Goal: Information Seeking & Learning: Find specific fact

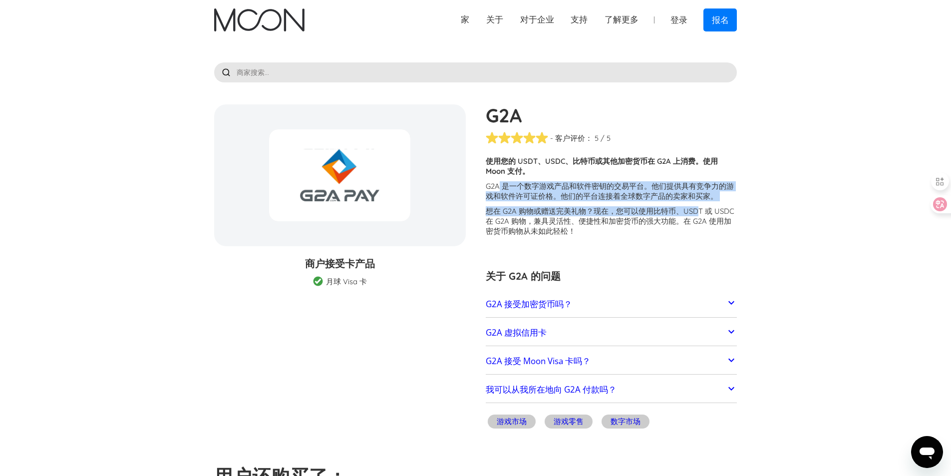
drag, startPoint x: 500, startPoint y: 188, endPoint x: 695, endPoint y: 216, distance: 197.2
click at [695, 216] on div "客户反映在G2A 的 交易中存在问题 。部分商户因法律和监管原因以及 Moon 合作金融机构的限制而被停用。其他商户则因严格的反欺诈控制措施和国内地址要求而拒…" at bounding box center [612, 198] width 252 height 85
click at [610, 194] on font "G2A 是一个数字游戏产品和软件密钥的交易平台。他们提供具有竞争力的游戏和软件许可证价格。他们的平台连接着全球数字产品的卖家和买家。" at bounding box center [610, 190] width 248 height 19
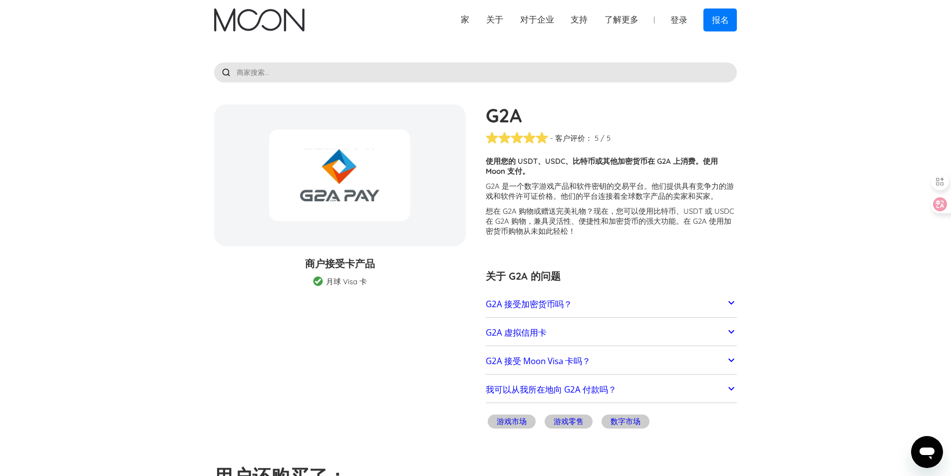
click at [345, 193] on div at bounding box center [339, 175] width 141 height 92
click at [444, 312] on section "G2A 礼品 卡 折扣 商户接受 卡产品 商家礼品卡 月球 Visa 卡 Moon Pro (🏅) Visa 卡 Moon 验证 (🛡️) Visa 卡 Mo…" at bounding box center [475, 268] width 523 height 328
click at [541, 299] on font "G2A 接受加密货币吗？" at bounding box center [529, 303] width 86 height 11
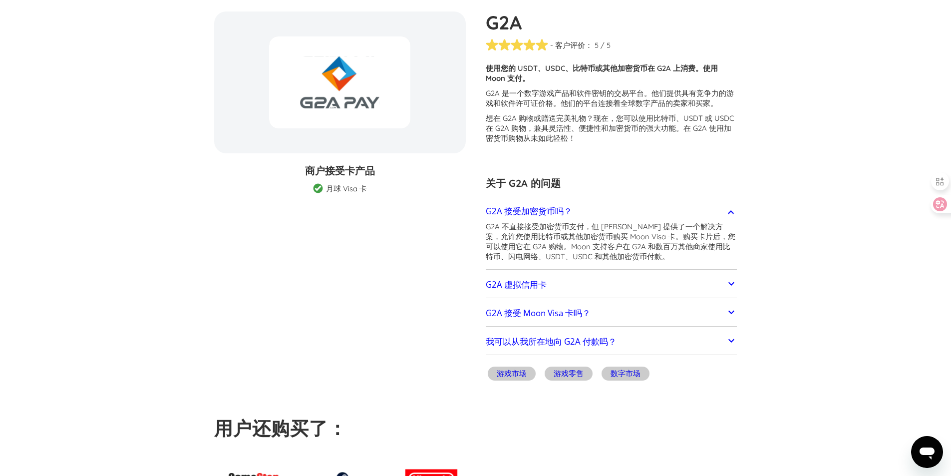
scroll to position [100, 0]
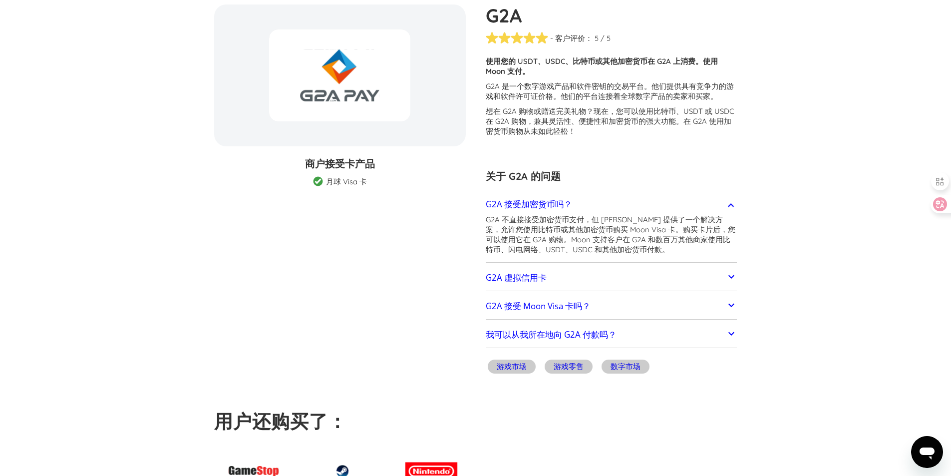
click at [444, 298] on section "G2A 礼品 卡 折扣 商户接受 卡产品 商家礼品卡 月球 Visa 卡 Moon Pro (🏅) Visa 卡 Moon 验证 (🛡️) Visa 卡 Mo…" at bounding box center [475, 190] width 523 height 373
click at [432, 278] on section "G2A 礼品 卡 折扣 商户接受 卡产品 商家礼品卡 月球 Visa 卡 Moon Pro (🏅) Visa 卡 Moon 验证 (🛡️) Visa 卡 Mo…" at bounding box center [475, 190] width 523 height 373
click at [407, 245] on section "G2A 礼品 卡 折扣 商户接受 卡产品 商家礼品卡 月球 Visa 卡 Moon Pro (🏅) Visa 卡 Moon 验证 (🛡️) Visa 卡 Mo…" at bounding box center [475, 190] width 523 height 373
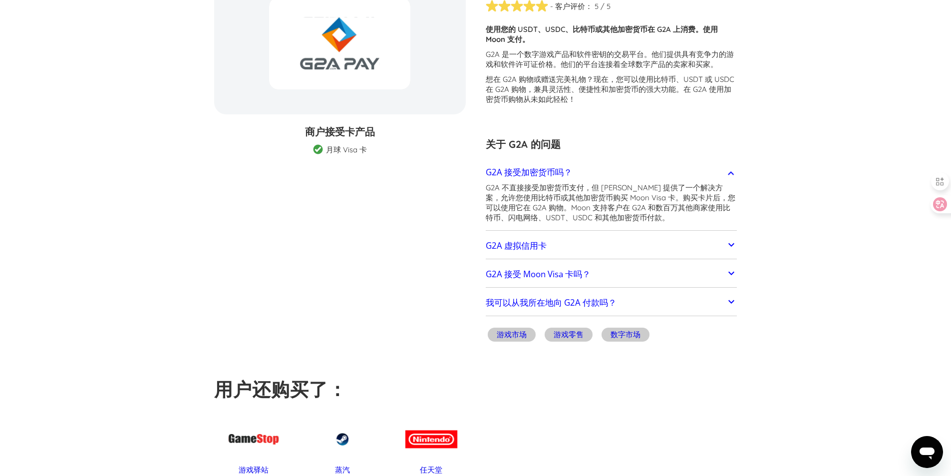
scroll to position [150, 0]
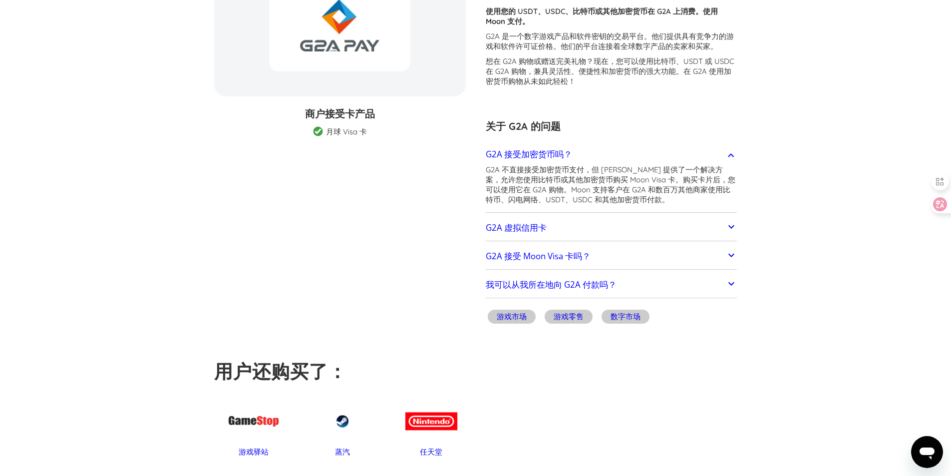
click at [407, 245] on section "G2A 礼品 卡 折扣 商户接受 卡产品 商家礼品卡 月球 Visa 卡 Moon Pro (🏅) Visa 卡 Moon 验证 (🛡️) Visa 卡 Mo…" at bounding box center [475, 141] width 523 height 373
click at [397, 230] on section "G2A 礼品 卡 折扣 商户接受 卡产品 商家礼品卡 月球 Visa 卡 Moon Pro (🏅) Visa 卡 Moon 验证 (🛡️) Visa 卡 Mo…" at bounding box center [475, 141] width 523 height 373
click at [402, 225] on section "G2A 礼品 卡 折扣 商户接受 卡产品 商家礼品卡 月球 Visa 卡 Moon Pro (🏅) Visa 卡 Moon 验证 (🛡️) Visa 卡 Mo…" at bounding box center [475, 141] width 523 height 373
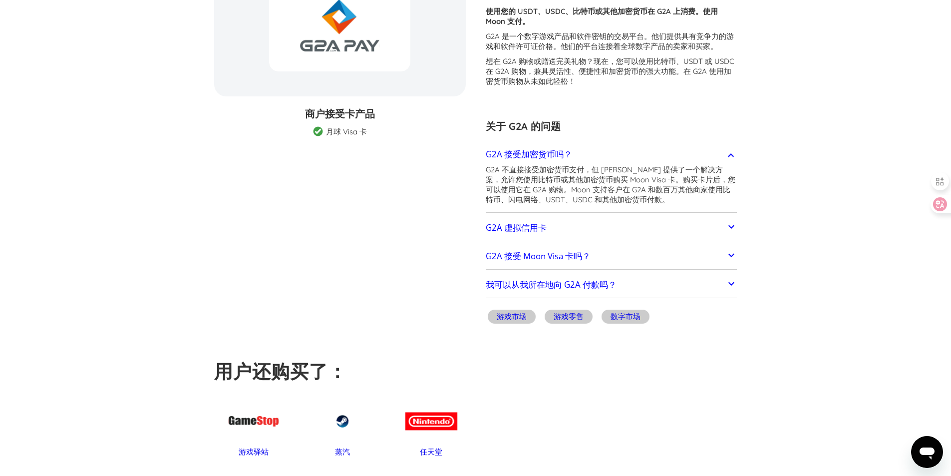
click at [383, 215] on section "G2A 礼品 卡 折扣 商户接受 卡产品 商家礼品卡 月球 Visa 卡 Moon Pro (🏅) Visa 卡 Moon 验证 (🛡️) Visa 卡 Mo…" at bounding box center [475, 141] width 523 height 373
click at [408, 206] on section "G2A 礼品 卡 折扣 商户接受 卡产品 商家礼品卡 月球 Visa 卡 Moon Pro (🏅) Visa 卡 Moon 验证 (🛡️) Visa 卡 Mo…" at bounding box center [475, 141] width 523 height 373
click at [400, 204] on section "G2A 礼品 卡 折扣 商户接受 卡产品 商家礼品卡 月球 Visa 卡 Moon Pro (🏅) Visa 卡 Moon 验证 (🛡️) Visa 卡 Mo…" at bounding box center [475, 141] width 523 height 373
drag, startPoint x: 705, startPoint y: 188, endPoint x: 490, endPoint y: 200, distance: 215.5
click at [490, 200] on font "使用比特币或其他加密货币购买 Moon Visa 卡。购买卡片后，您可以使用它在 G2A 购物。Moon 支持客户在 G2A 和数百万其他商家使用比特币、闪电…" at bounding box center [611, 189] width 250 height 29
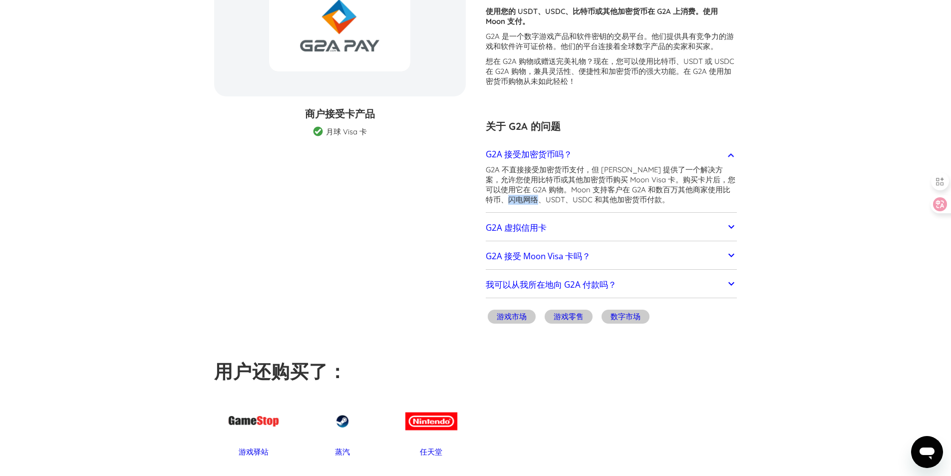
copy font "闪电网络"
click at [622, 175] on font "使用比特币或其他加密货币购买 Moon Visa 卡。购买卡片后，您可以使用它在 G2A 购物。Moon 支持客户在 G2A 和数百万其他商家使用比特币、闪电…" at bounding box center [611, 189] width 250 height 29
drag, startPoint x: 776, startPoint y: 155, endPoint x: 815, endPoint y: 121, distance: 51.6
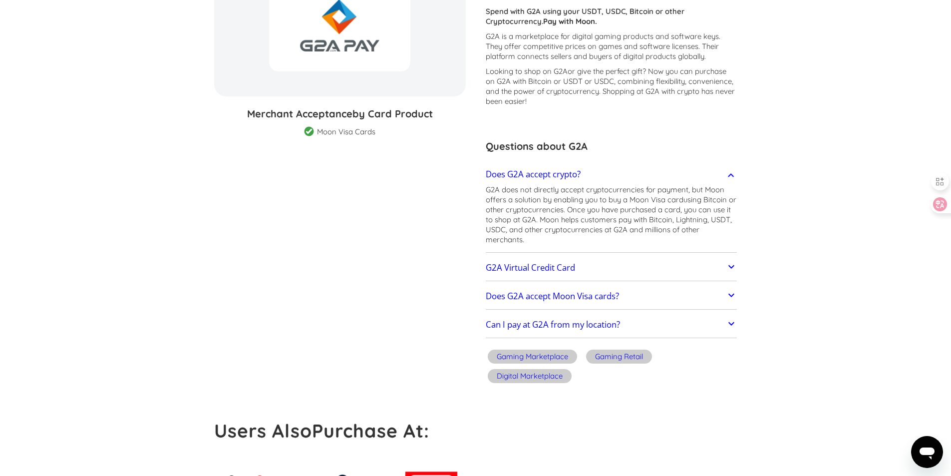
drag, startPoint x: 682, startPoint y: 218, endPoint x: 714, endPoint y: 218, distance: 32.0
click at [714, 218] on p "G2A does not directly accept cryptocurrencies for payment, but Moon offers a so…" at bounding box center [612, 215] width 252 height 60
copy p "Lightning"
